Goal: Find specific page/section: Find specific page/section

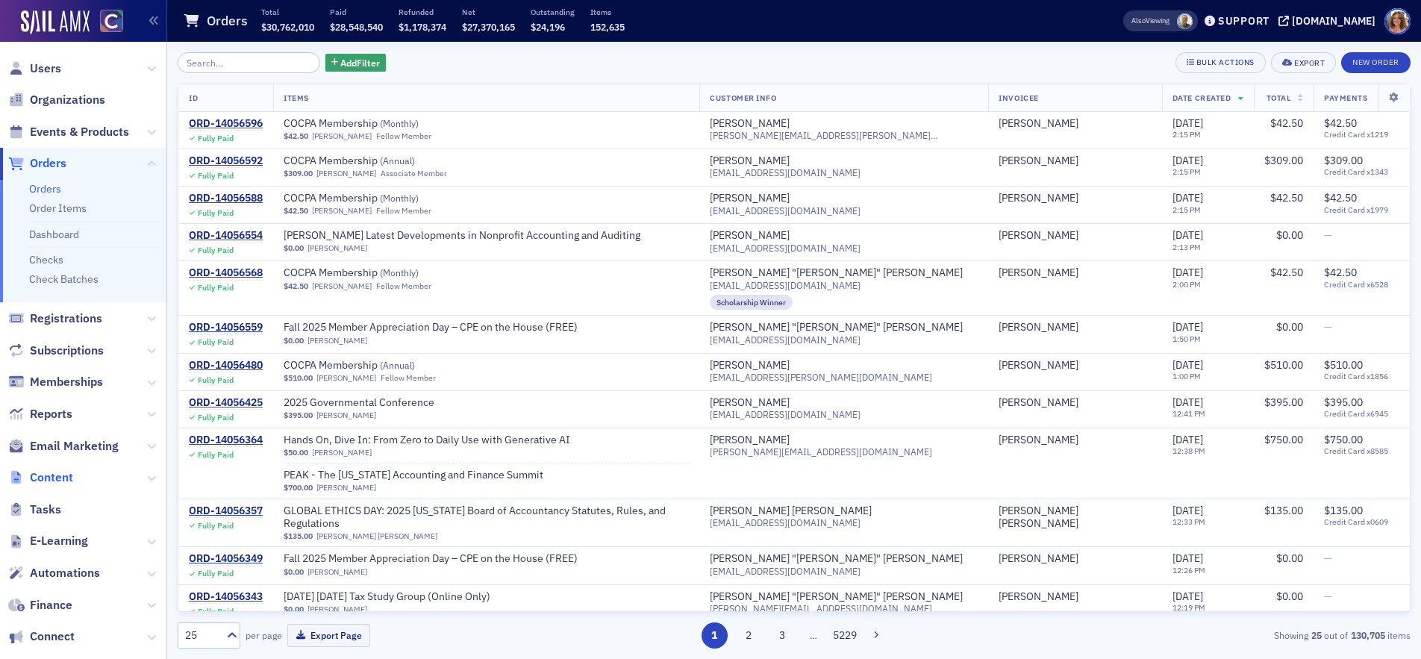
click at [61, 477] on span "Content" at bounding box center [51, 477] width 43 height 16
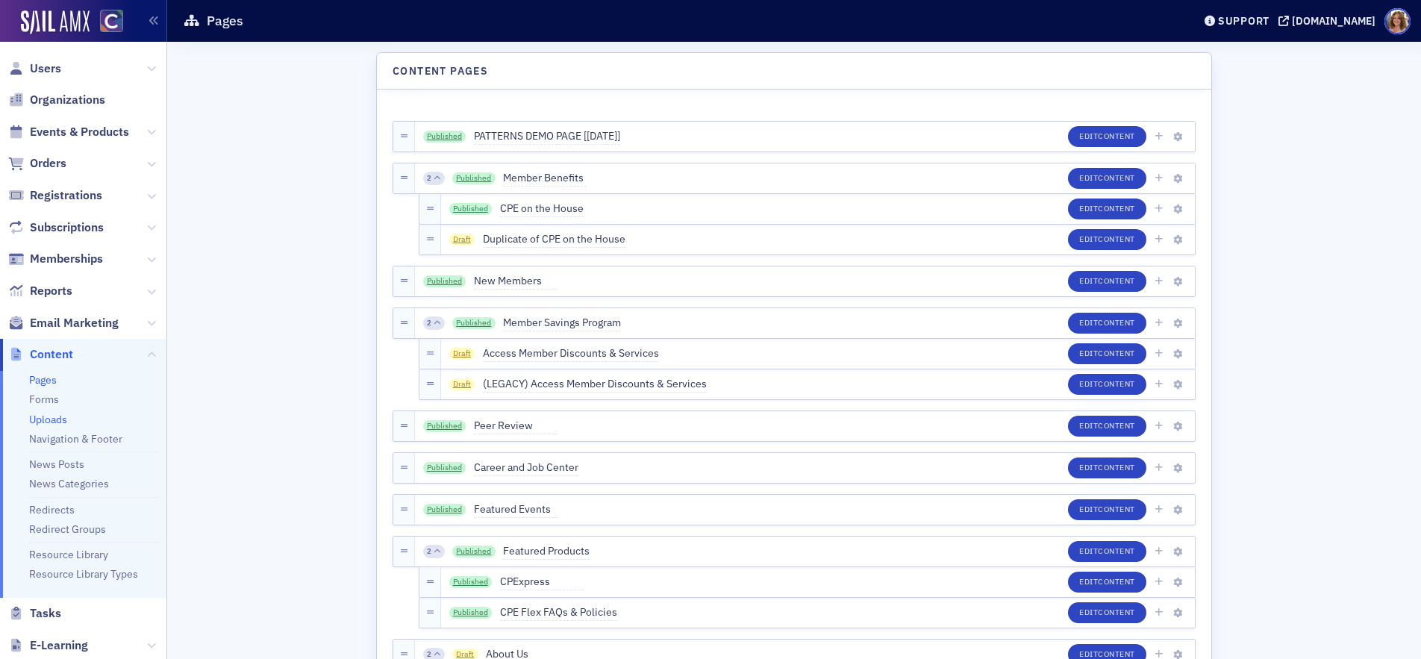
click at [57, 415] on link "Uploads" at bounding box center [48, 419] width 38 height 13
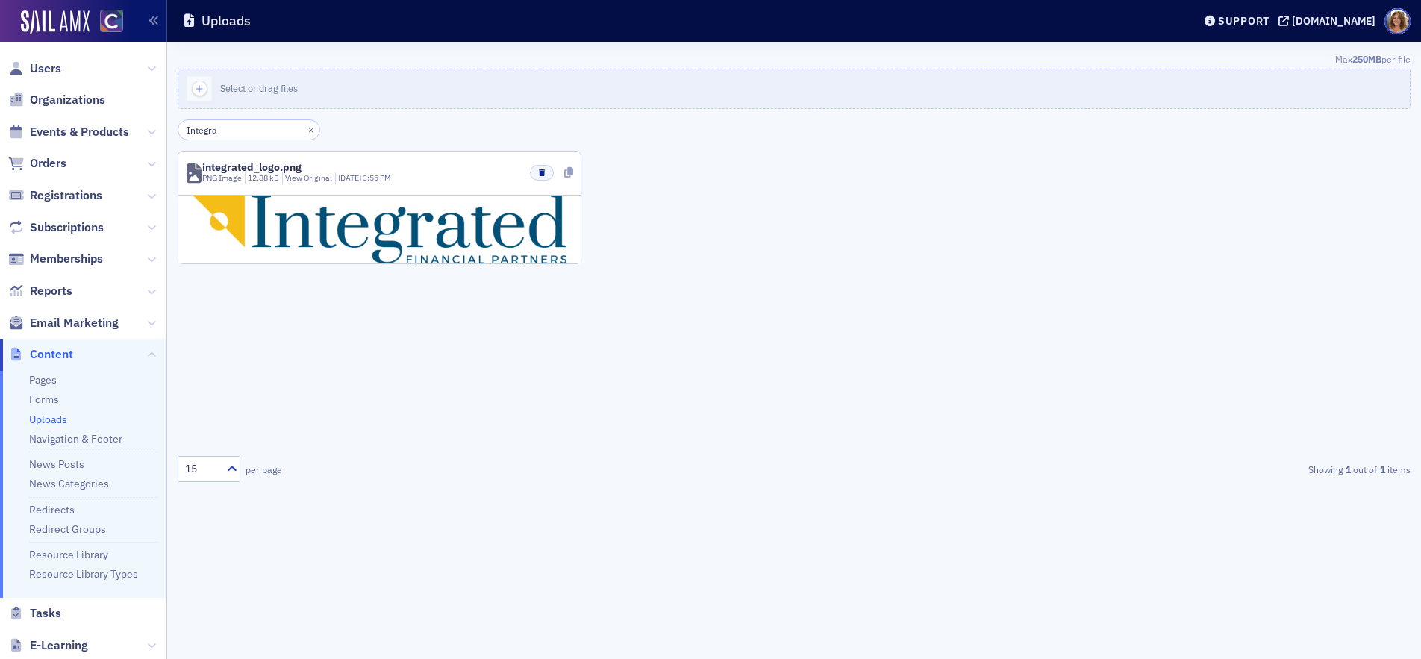
type input "Integra"
click at [569, 172] on icon at bounding box center [568, 172] width 9 height 10
